Goal: Register for event/course

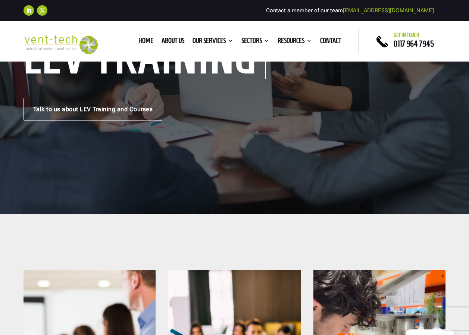
scroll to position [112, 0]
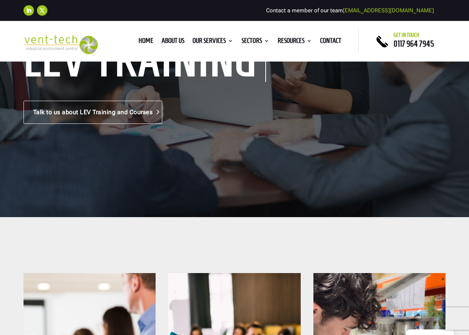
click at [109, 107] on link "Talk to us about LEV Training and Courses" at bounding box center [93, 112] width 139 height 23
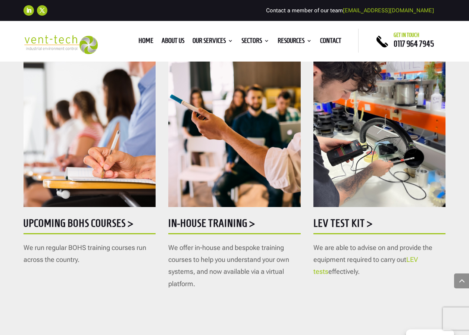
scroll to position [336, 0]
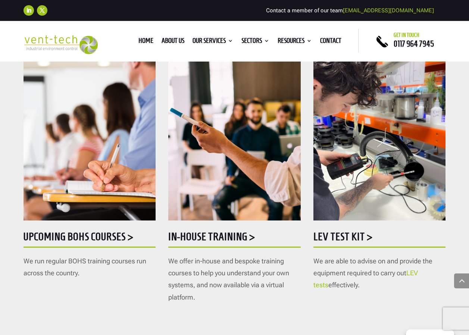
click at [97, 234] on h5 "Upcoming BOHS courses >" at bounding box center [90, 238] width 132 height 15
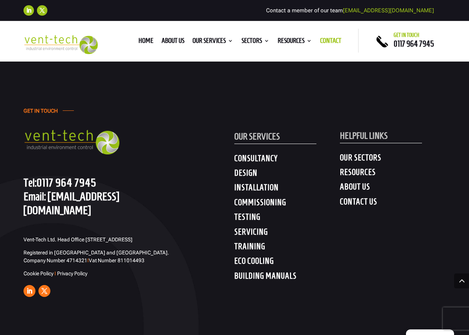
scroll to position [1120, 0]
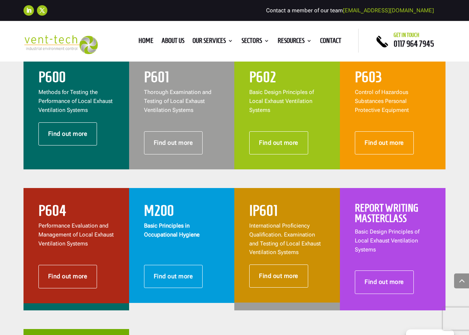
scroll to position [411, 0]
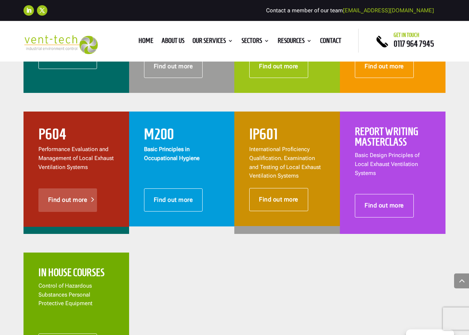
click at [59, 199] on link "Find out more" at bounding box center [67, 199] width 59 height 23
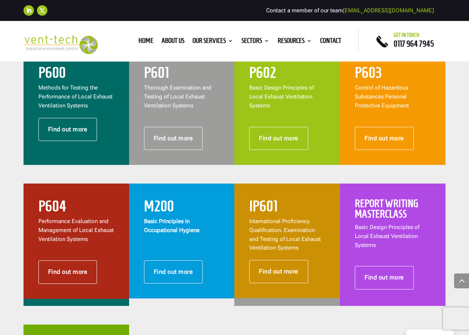
scroll to position [299, 0]
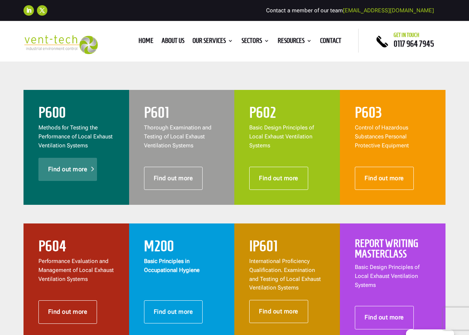
click at [78, 169] on link "Find out more" at bounding box center [67, 169] width 59 height 23
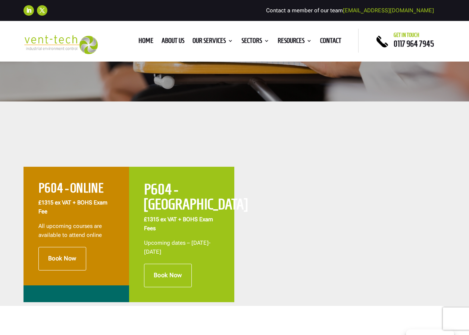
scroll to position [261, 0]
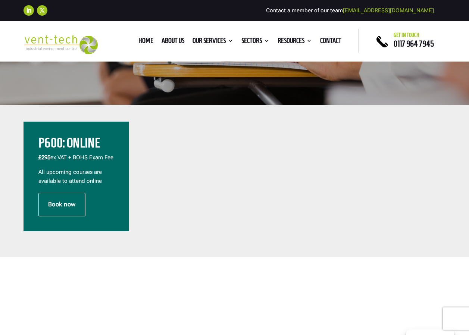
scroll to position [224, 0]
